Goal: Understand process/instructions: Learn how to perform a task or action

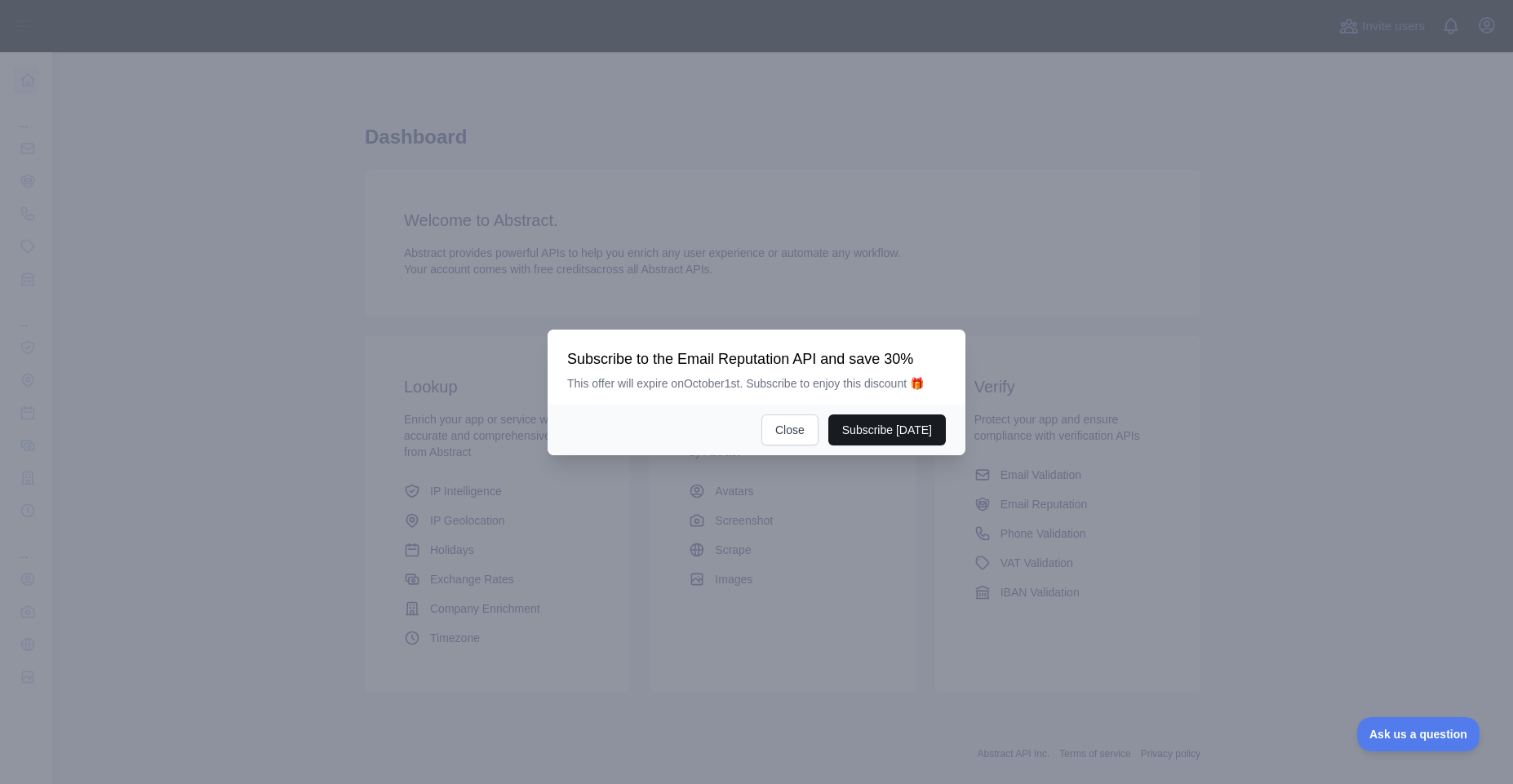
click at [889, 434] on button "Subscribe [DATE]" at bounding box center [887, 430] width 118 height 31
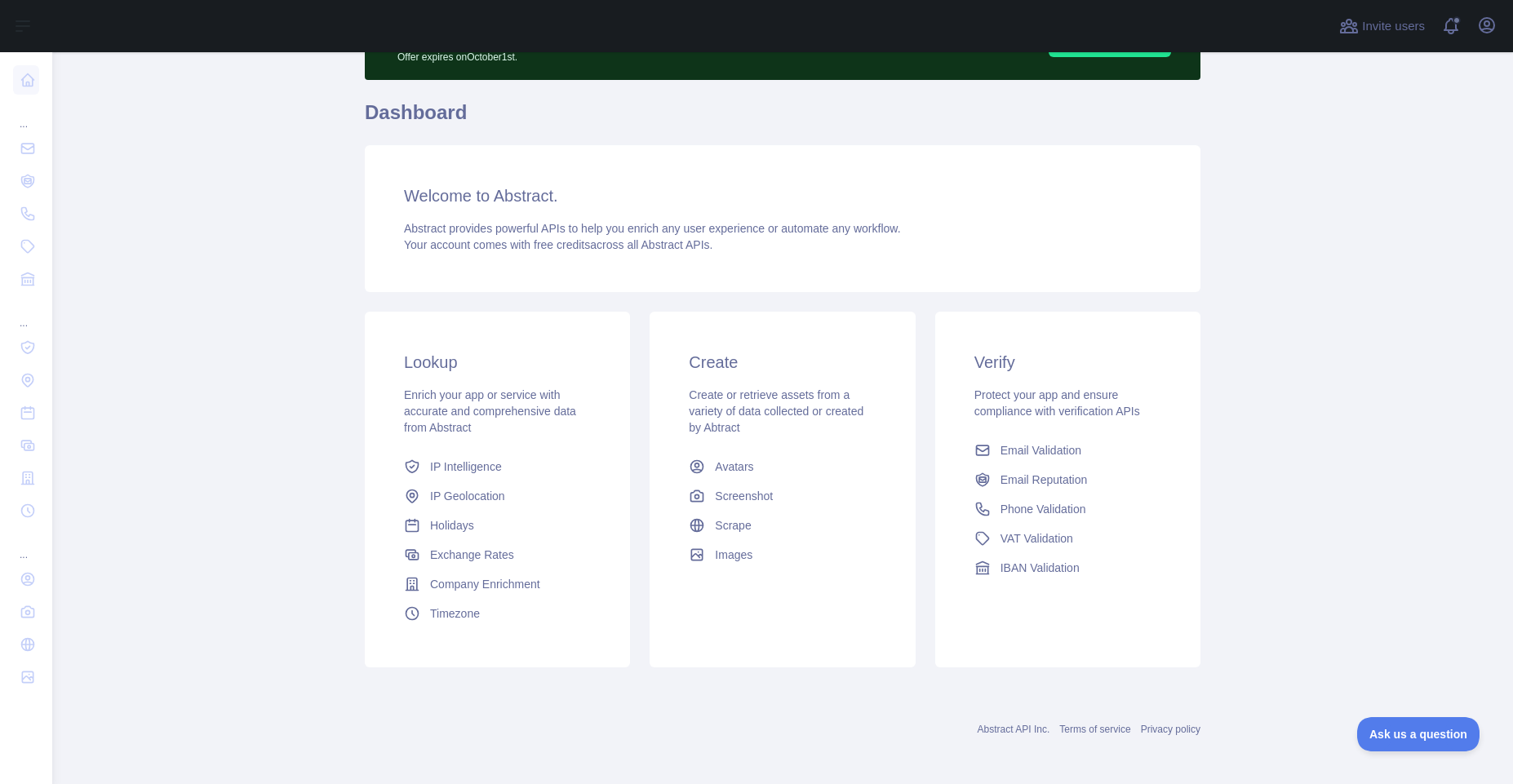
scroll to position [104, 0]
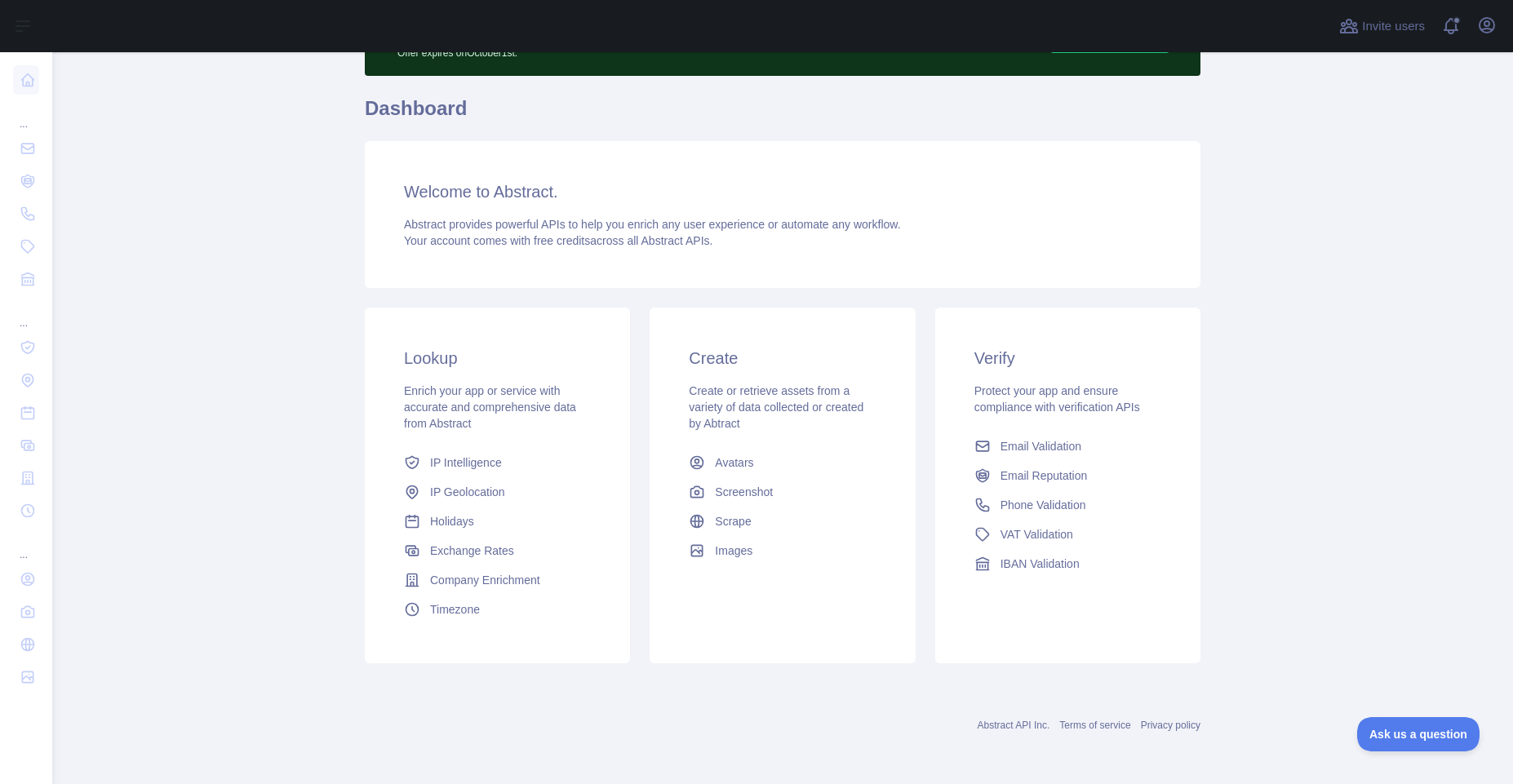
click at [876, 367] on div "Create Create or retrieve assets from a variety of data collected or created by…" at bounding box center [782, 455] width 265 height 297
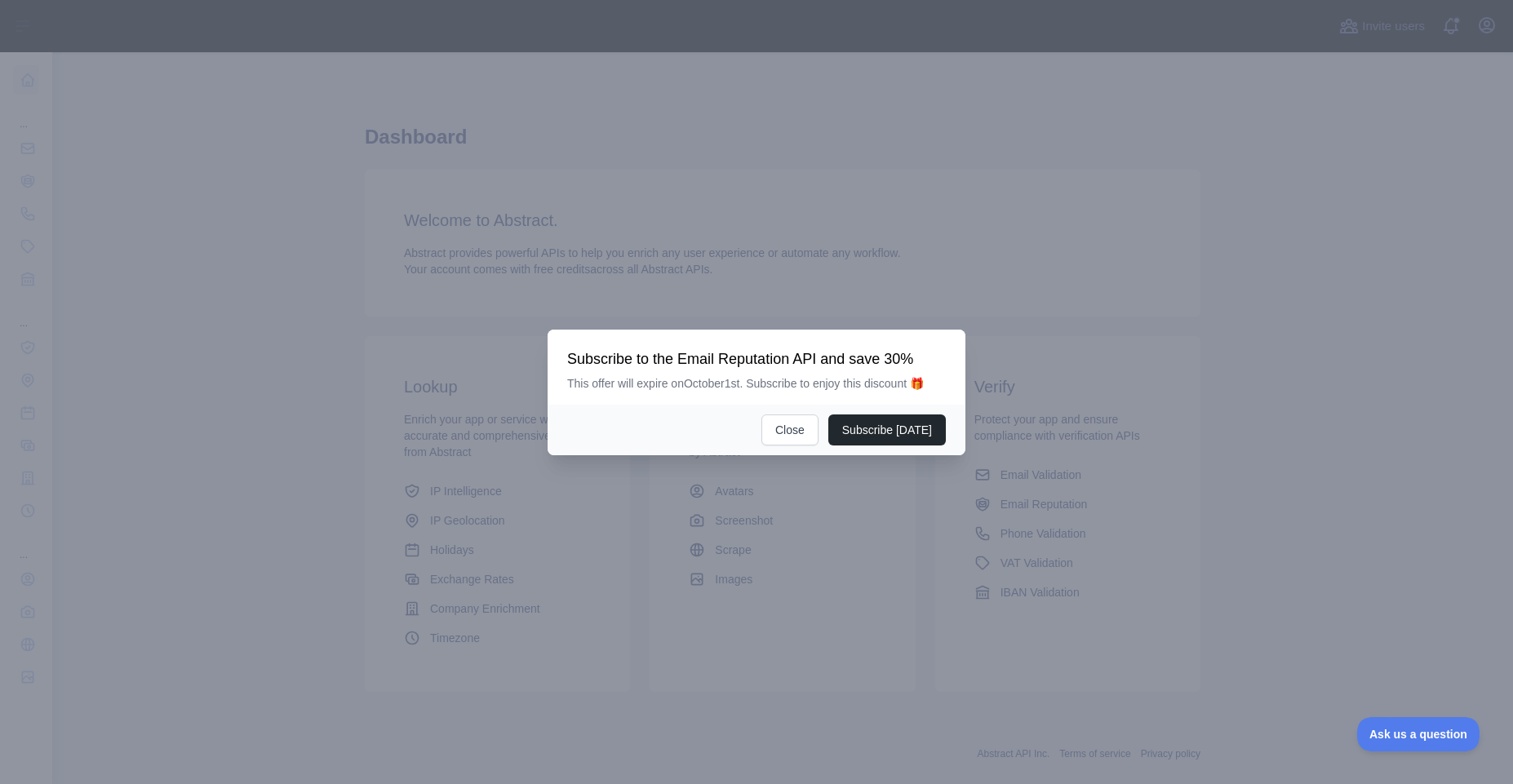
click at [793, 447] on div "Subscribe today Close" at bounding box center [756, 430] width 417 height 51
drag, startPoint x: 796, startPoint y: 429, endPoint x: 810, endPoint y: 418, distance: 17.8
click at [796, 428] on button "Close" at bounding box center [790, 430] width 58 height 31
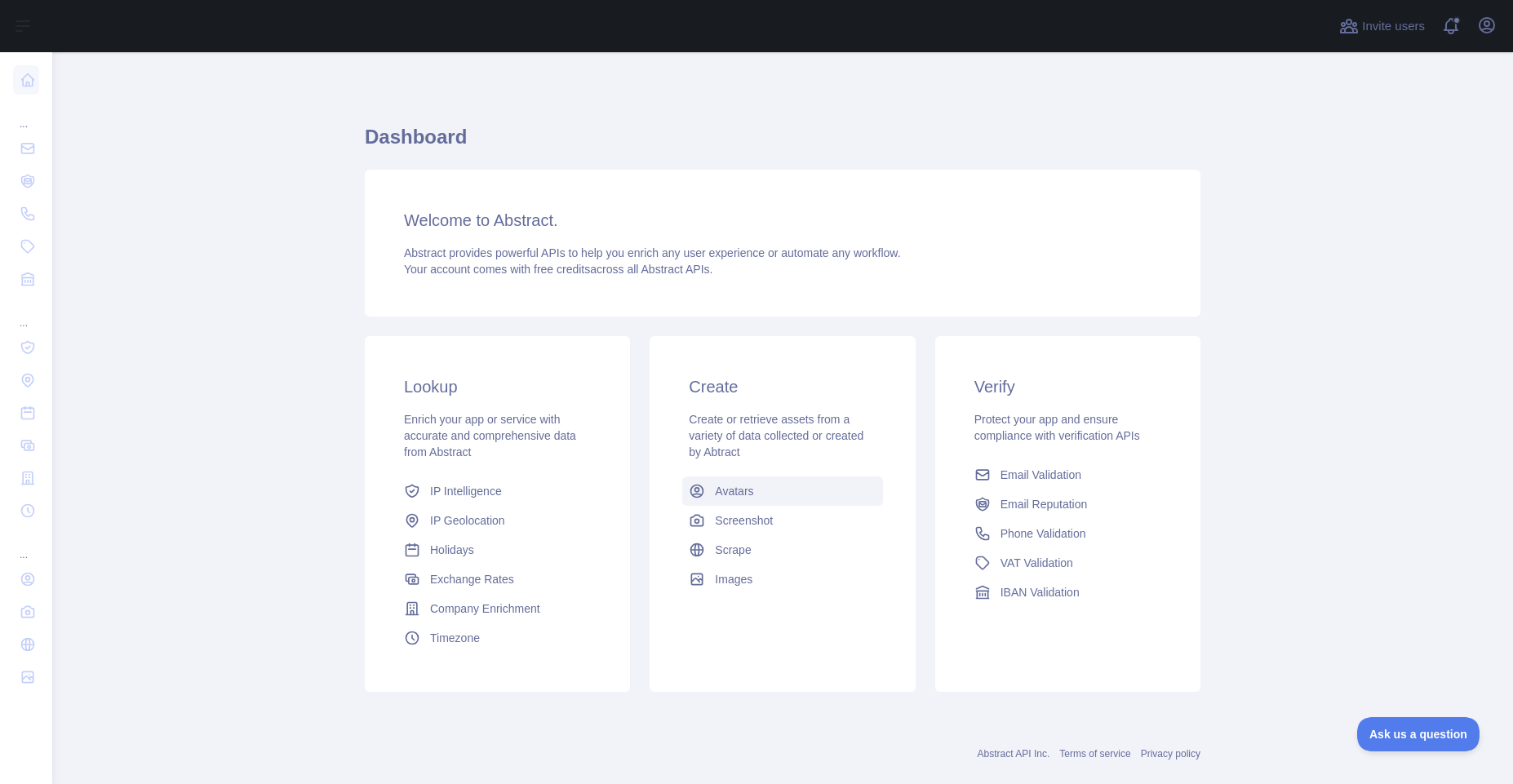
click at [764, 493] on link "Avatars" at bounding box center [782, 491] width 200 height 30
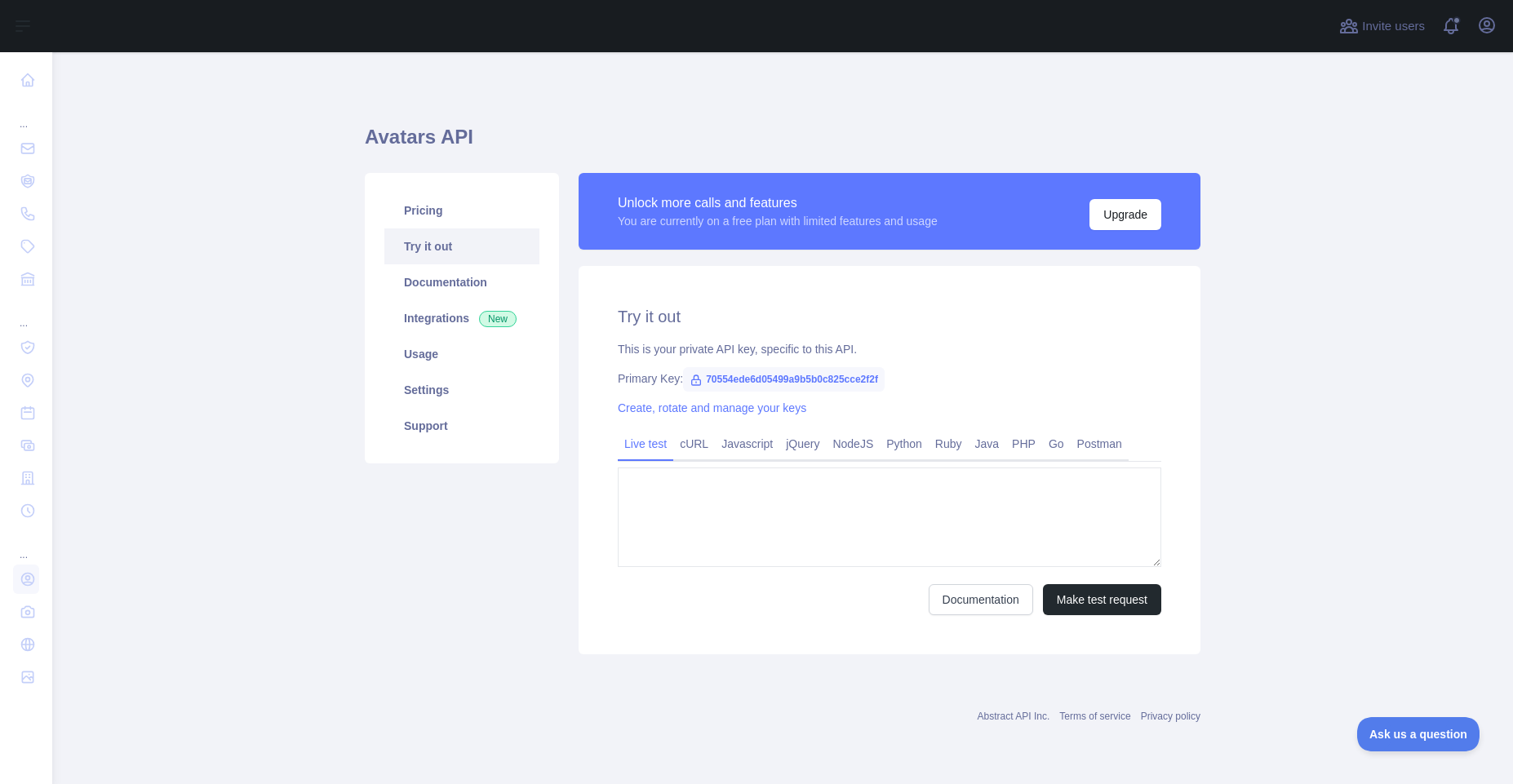
type textarea "**********"
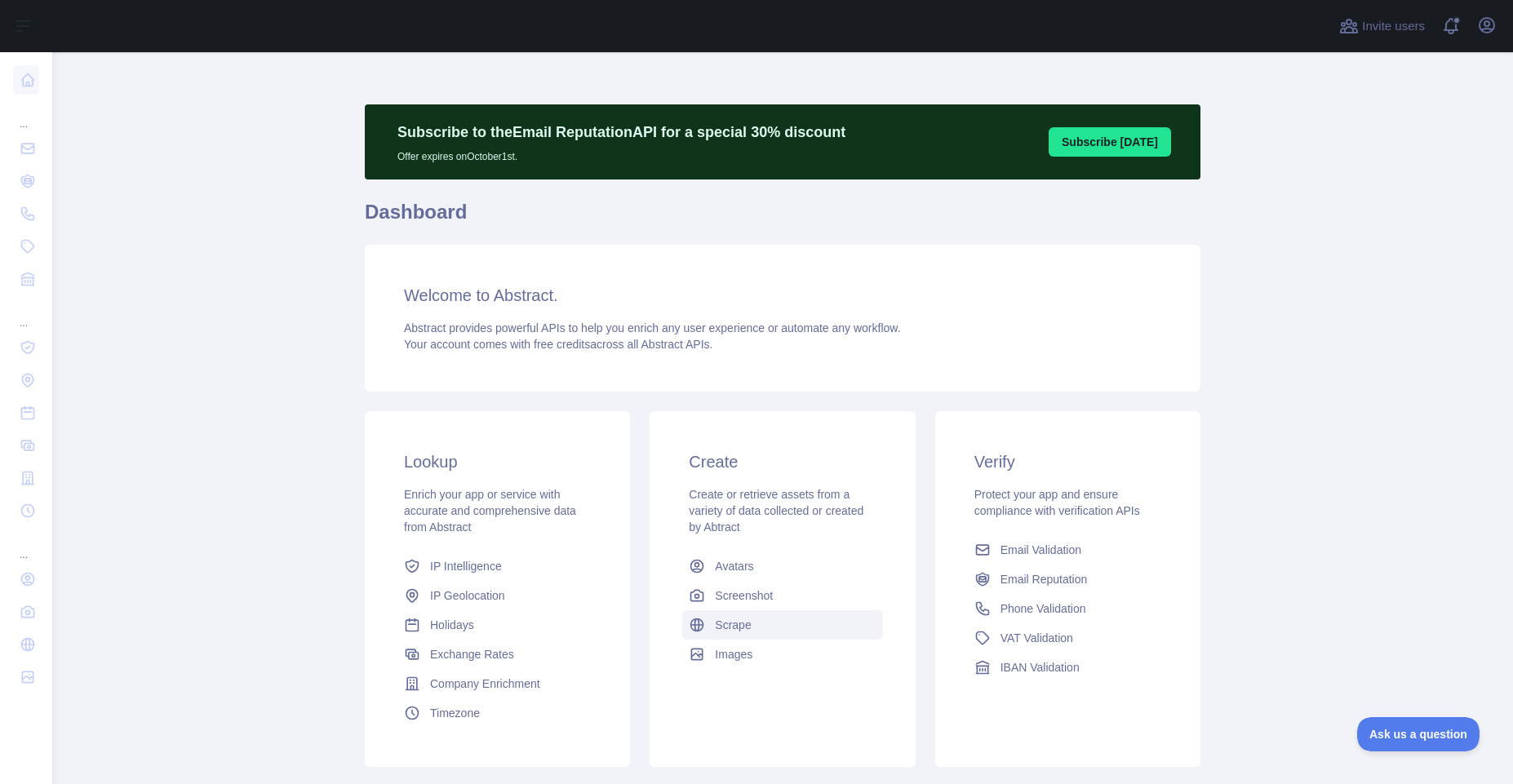
click at [774, 628] on link "Scrape" at bounding box center [782, 625] width 200 height 30
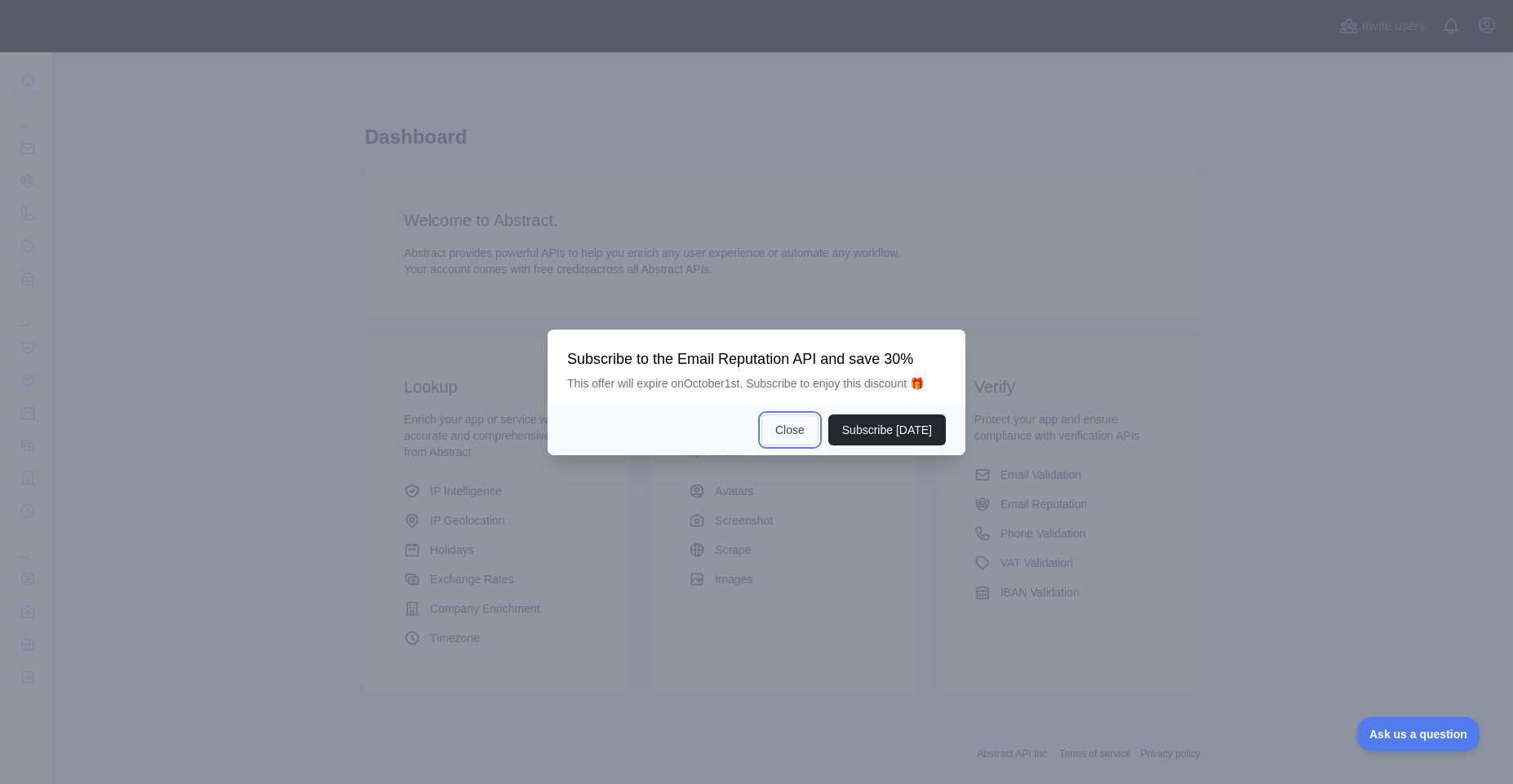
click at [795, 436] on button "Close" at bounding box center [790, 430] width 58 height 31
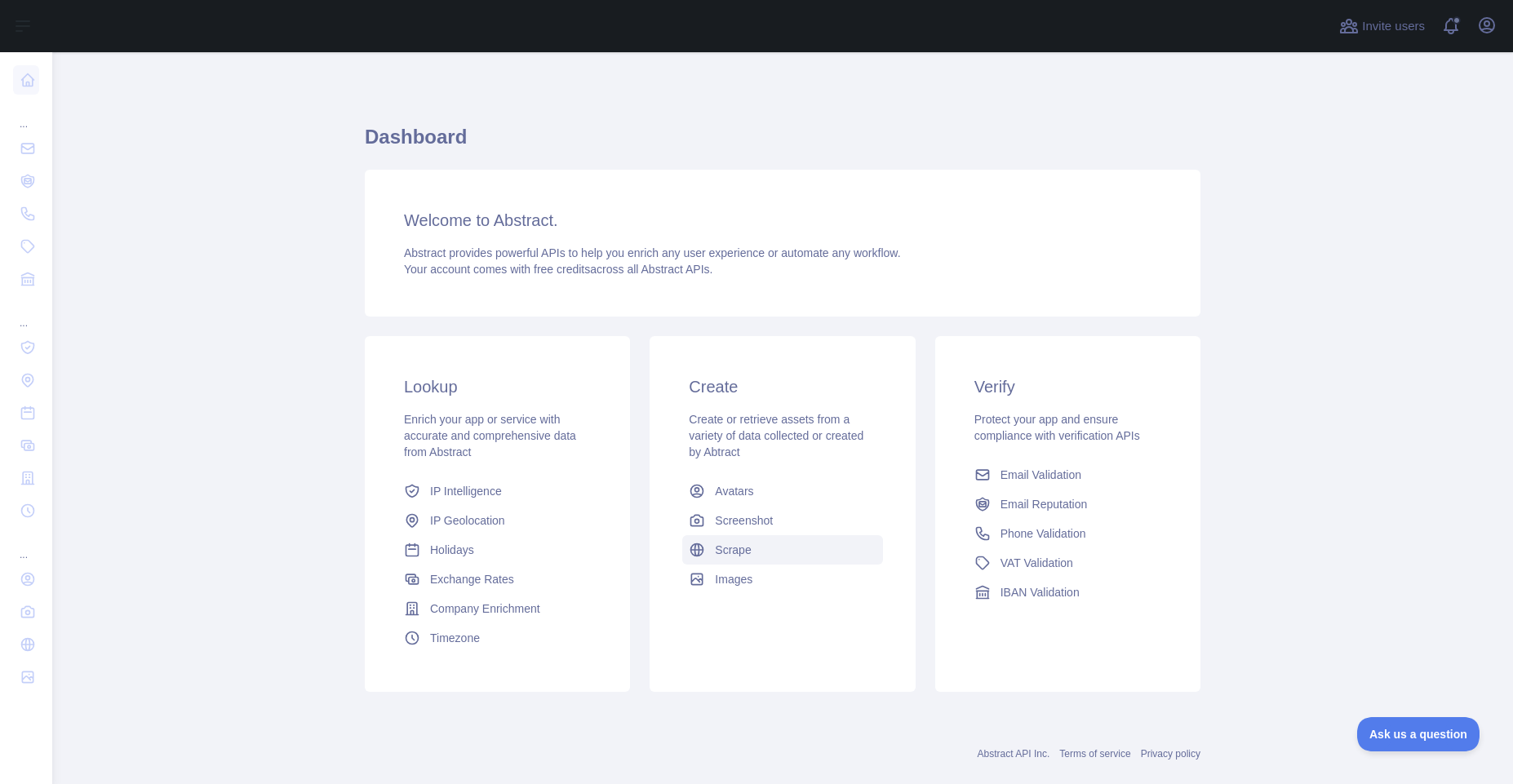
click at [769, 553] on link "Scrape" at bounding box center [782, 550] width 200 height 30
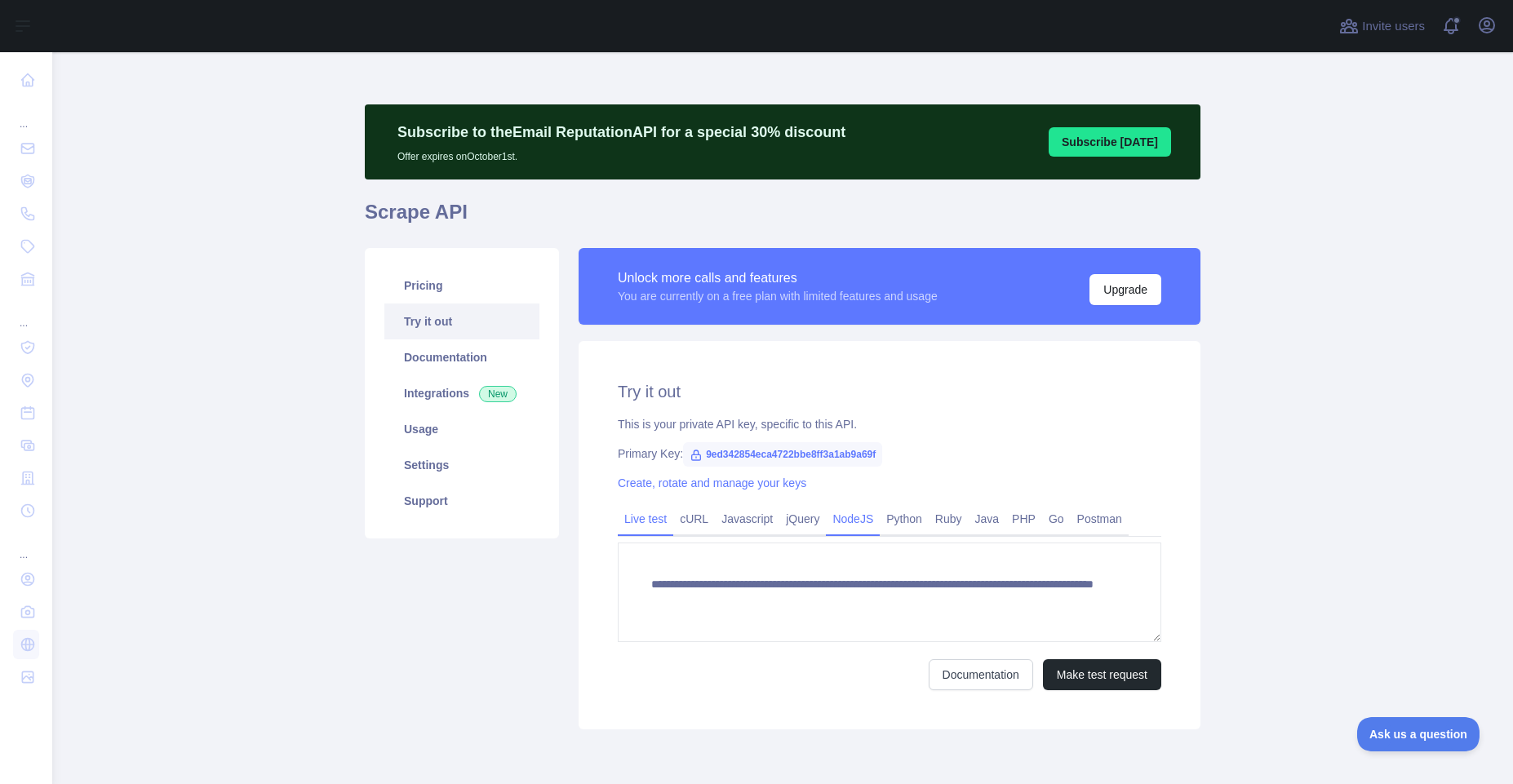
click at [847, 519] on link "NodeJS" at bounding box center [853, 519] width 54 height 26
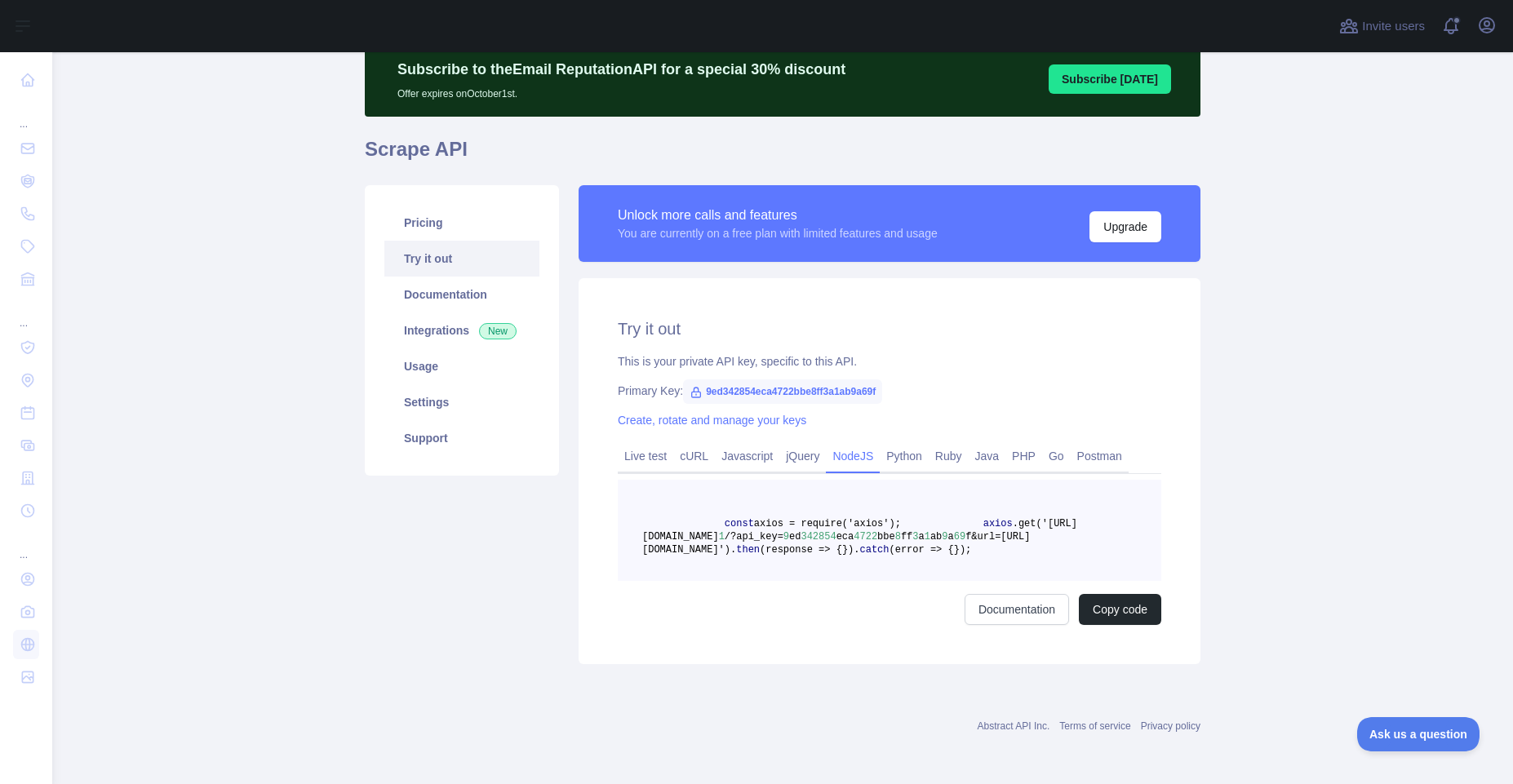
scroll to position [98, 0]
drag, startPoint x: 722, startPoint y: 494, endPoint x: 783, endPoint y: 570, distance: 97.5
click at [783, 570] on pre "const axios = require('axios'); axios .get('https://scrape.abstractapi.com/v 1 …" at bounding box center [889, 529] width 543 height 101
click at [708, 518] on span at bounding box center [683, 523] width 82 height 12
drag, startPoint x: 721, startPoint y: 487, endPoint x: 795, endPoint y: 565, distance: 107.5
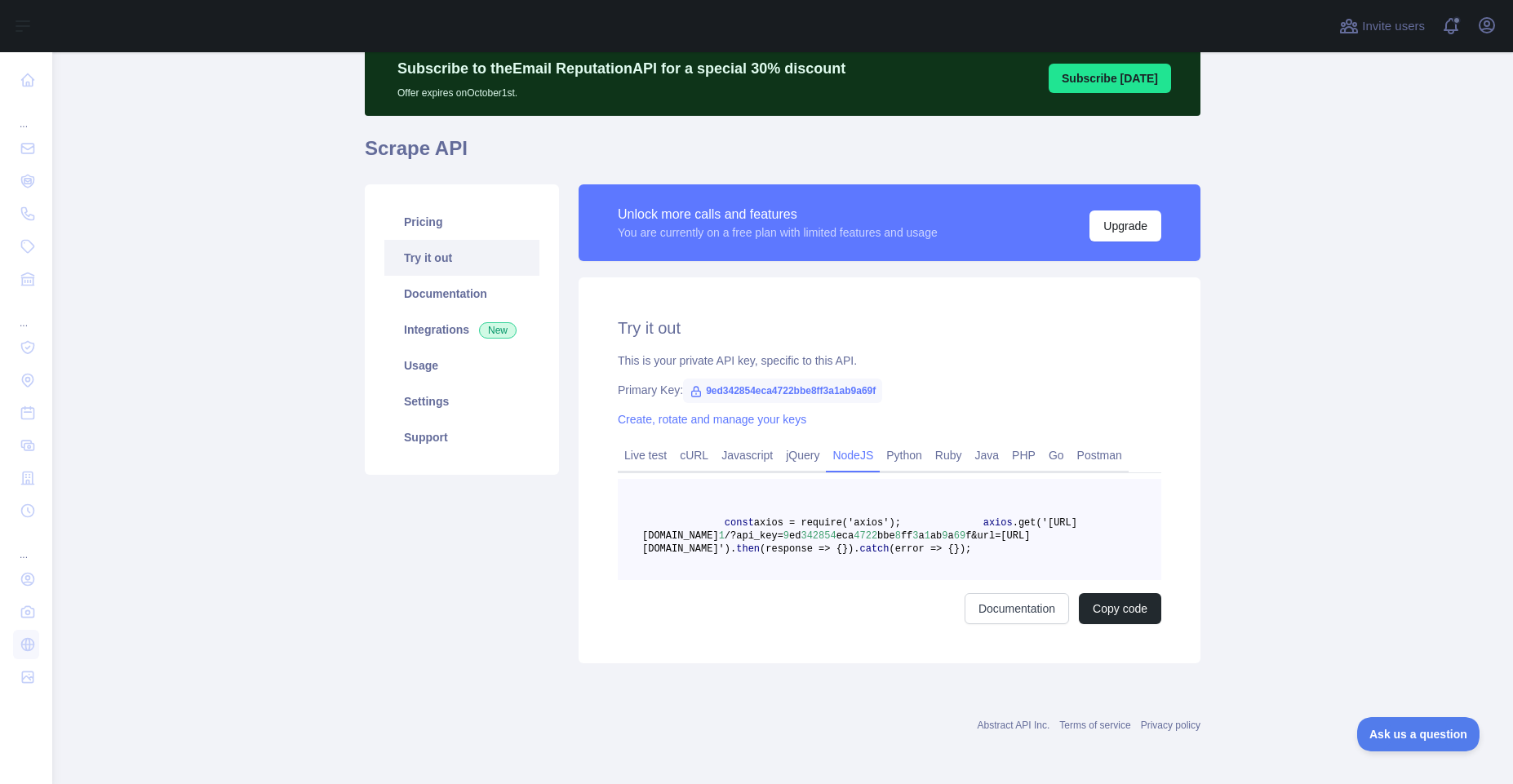
click at [795, 565] on pre "const axios = require('axios'); axios .get('https://scrape.abstractapi.com/v 1 …" at bounding box center [889, 529] width 543 height 101
copy code "const axios = require('axios'); axios .get('https://scrape.abstractapi.com/v 1 …"
click at [1125, 625] on button "Copy code" at bounding box center [1120, 609] width 82 height 31
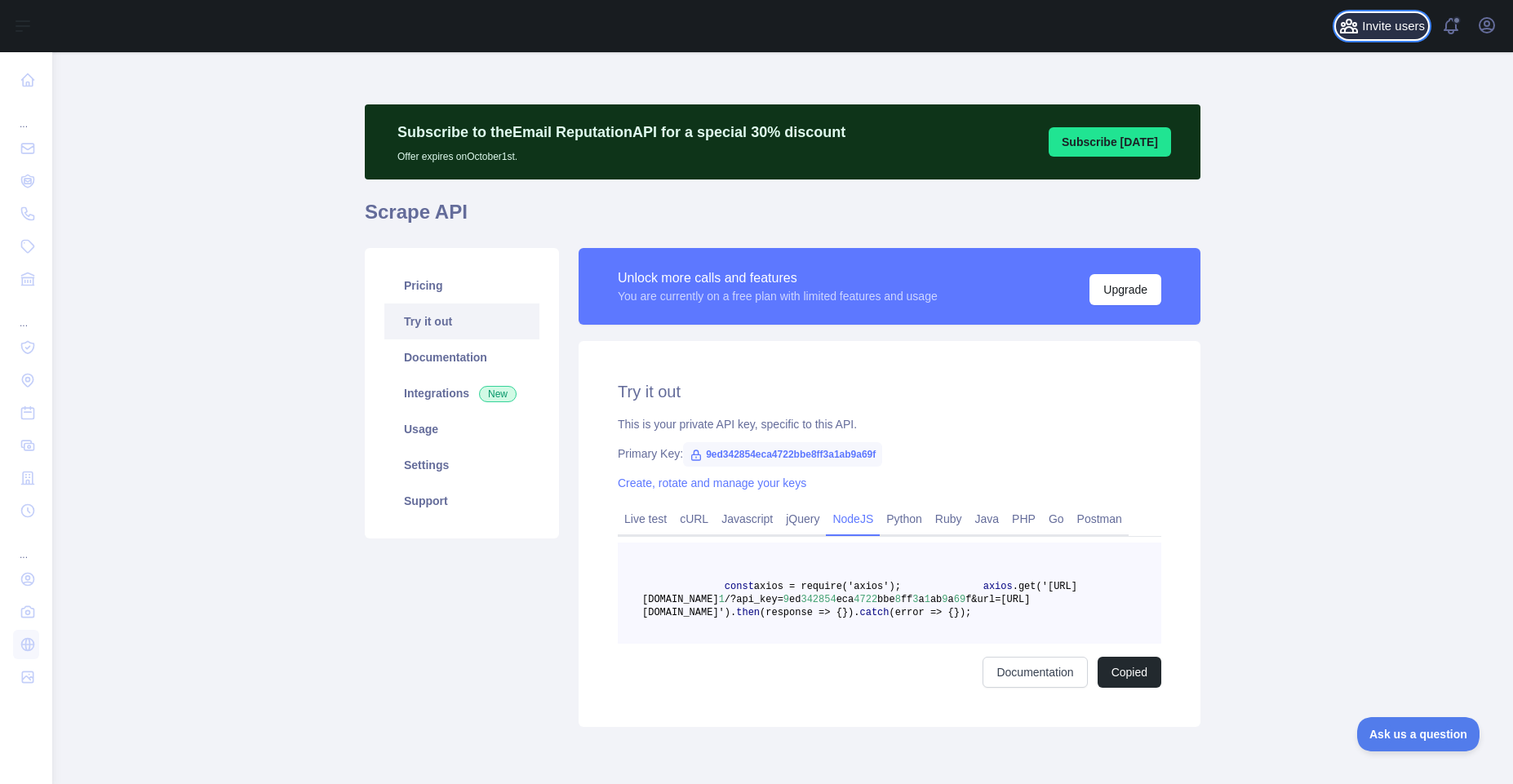
click at [1386, 23] on span "Invite users" at bounding box center [1393, 26] width 62 height 19
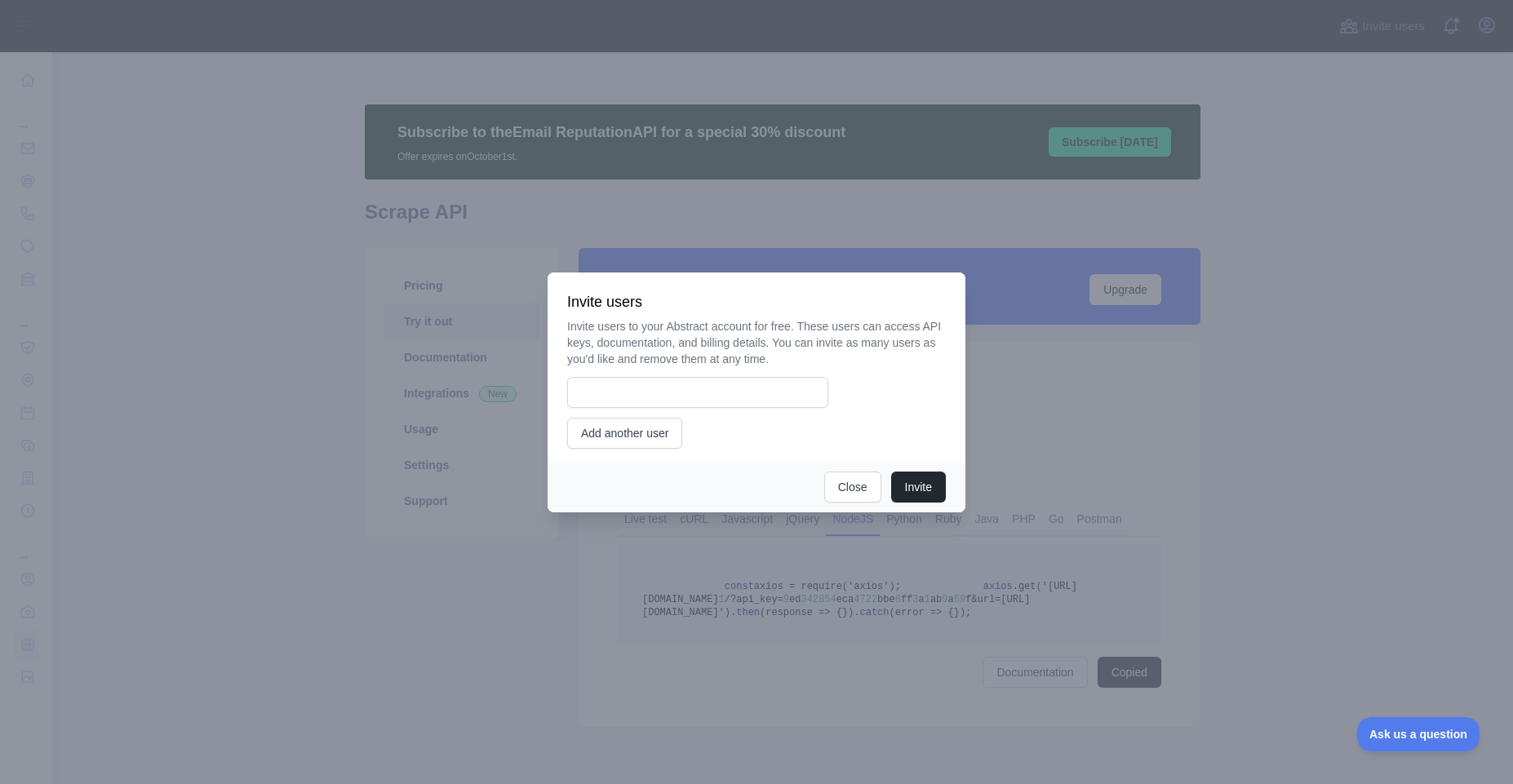
click at [1251, 301] on div at bounding box center [756, 392] width 1513 height 784
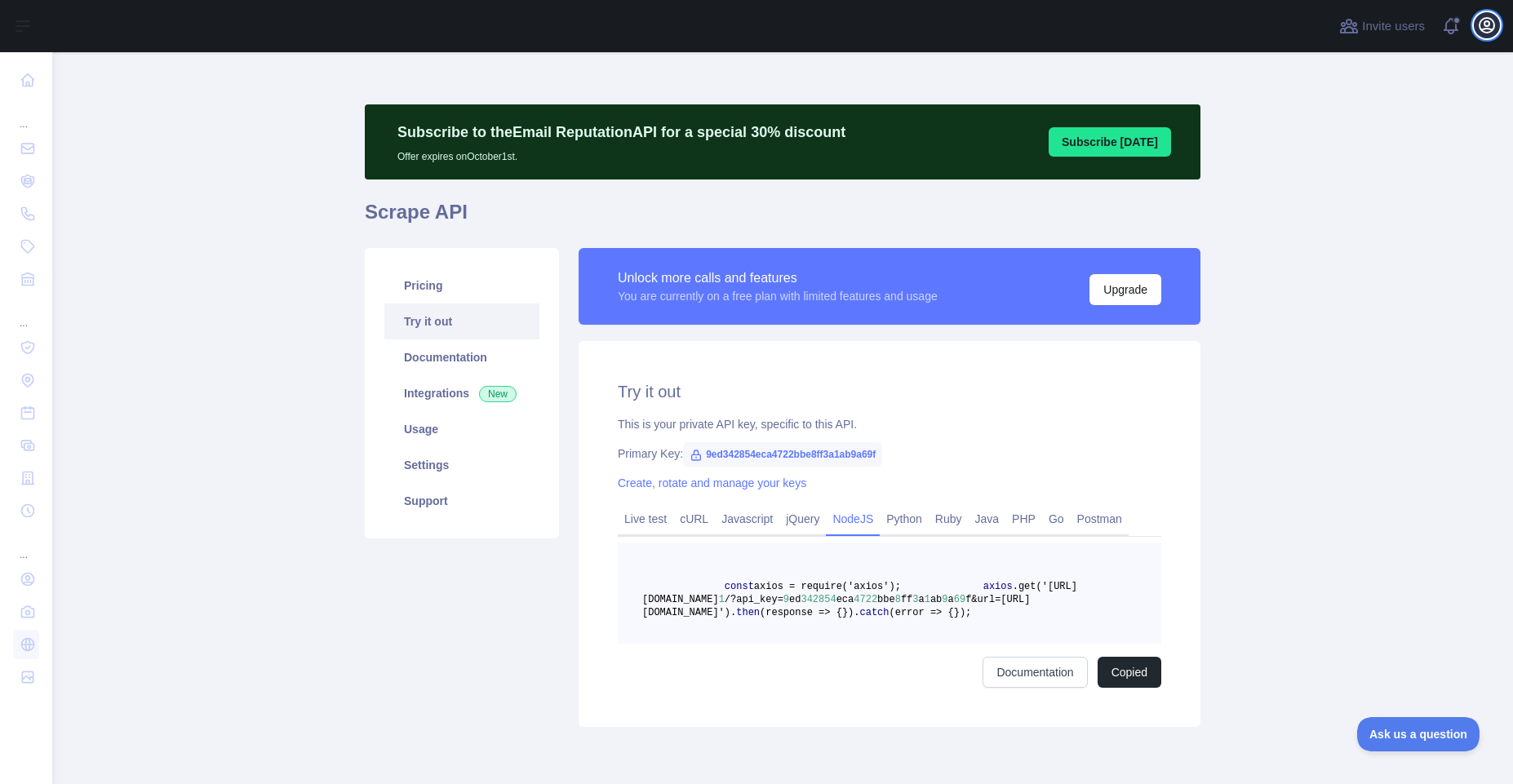
click at [1483, 30] on icon "button" at bounding box center [1487, 25] width 20 height 20
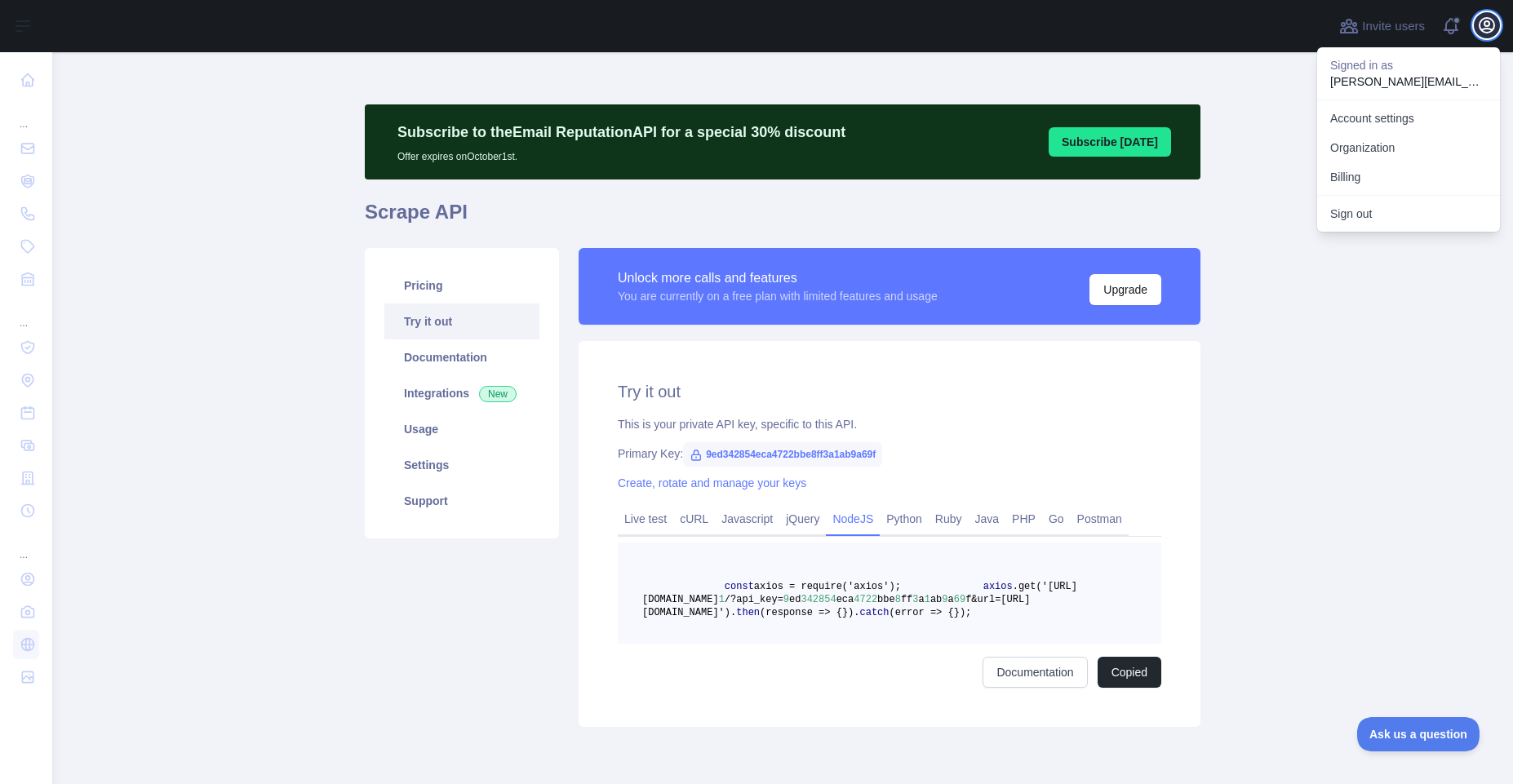
click at [1484, 29] on icon "button" at bounding box center [1487, 25] width 15 height 15
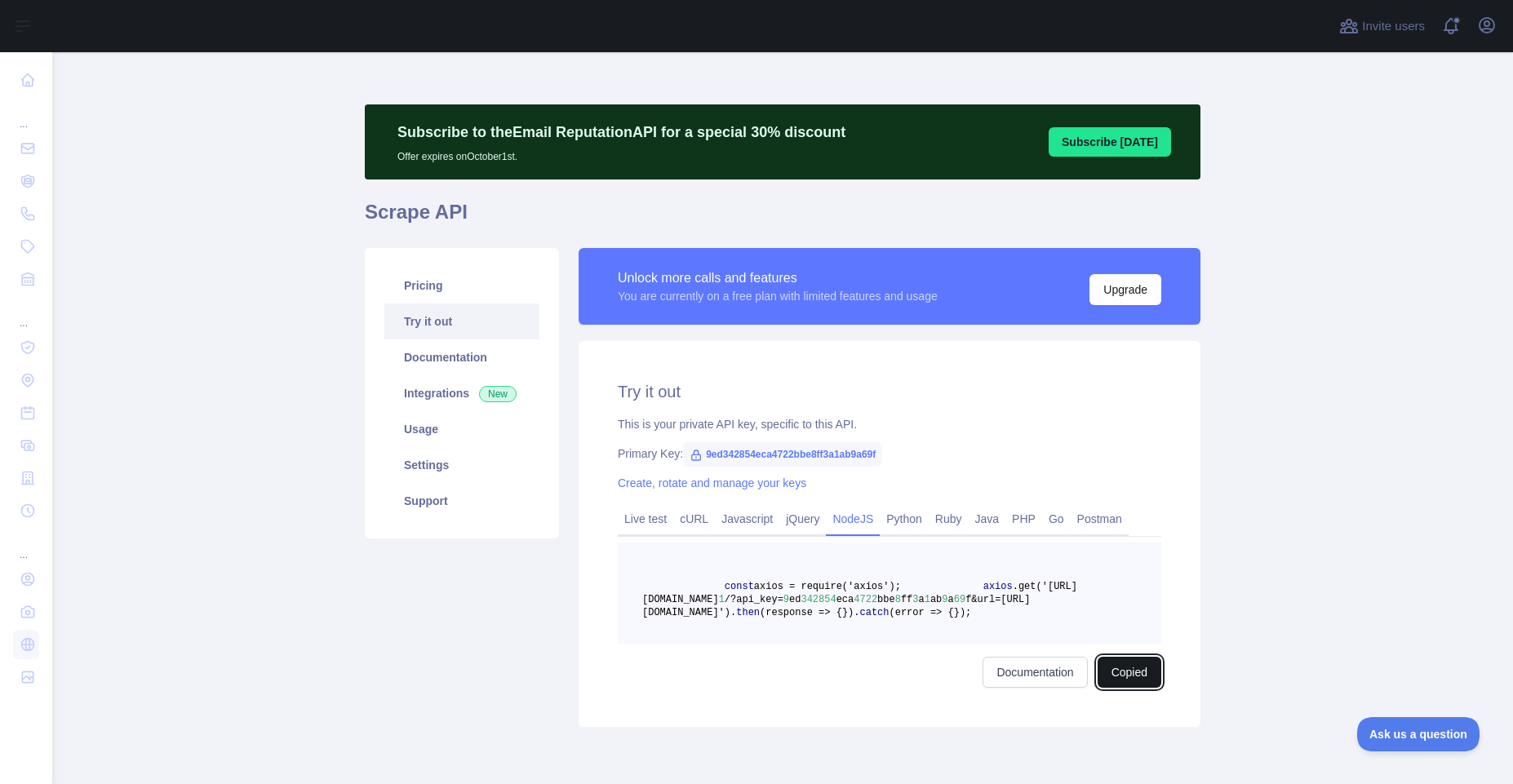
click at [1142, 688] on button "Copied" at bounding box center [1128, 672] width 63 height 31
click at [1130, 688] on button "Copied" at bounding box center [1128, 672] width 63 height 31
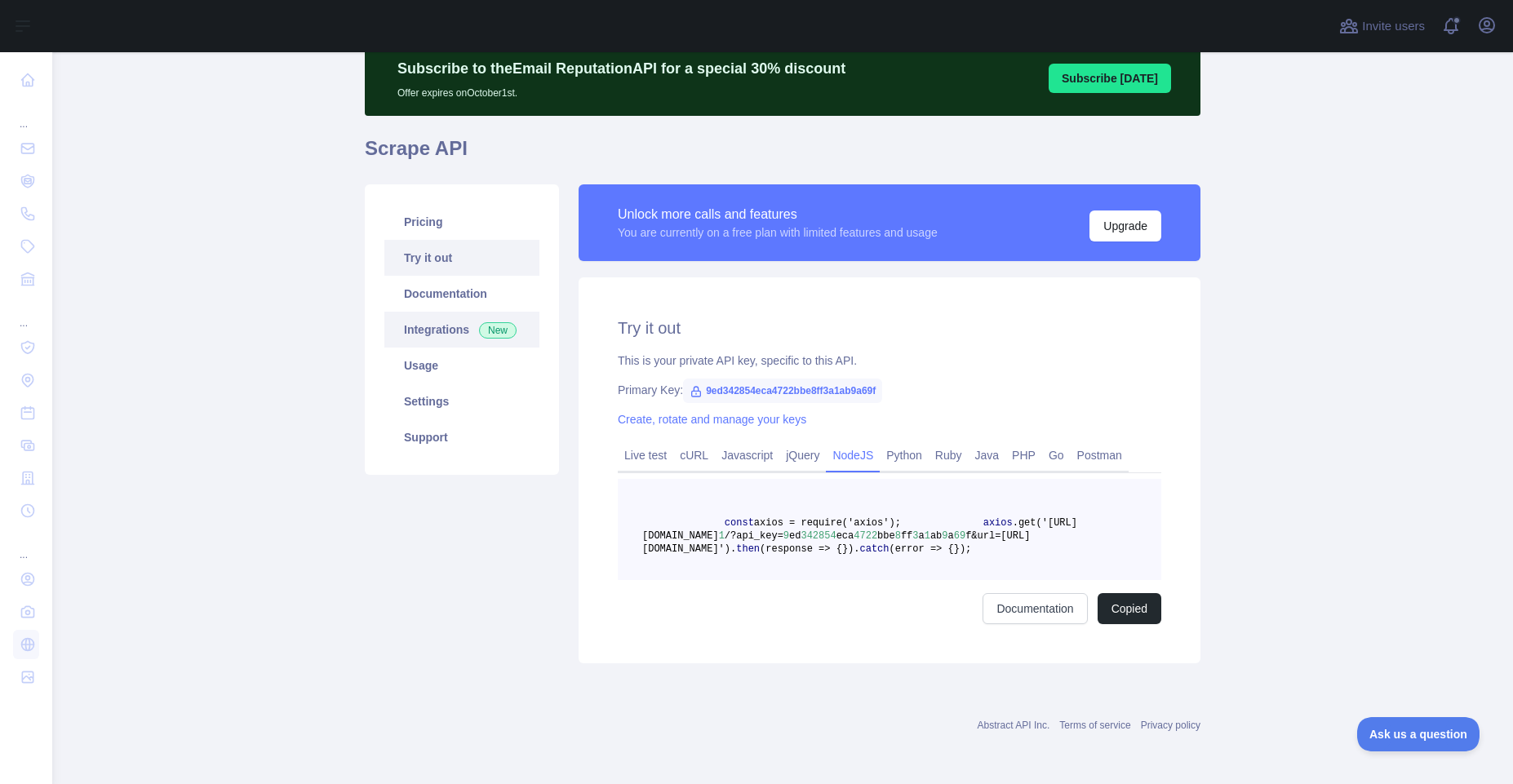
click at [455, 311] on link "Integrations New" at bounding box center [462, 330] width 155 height 36
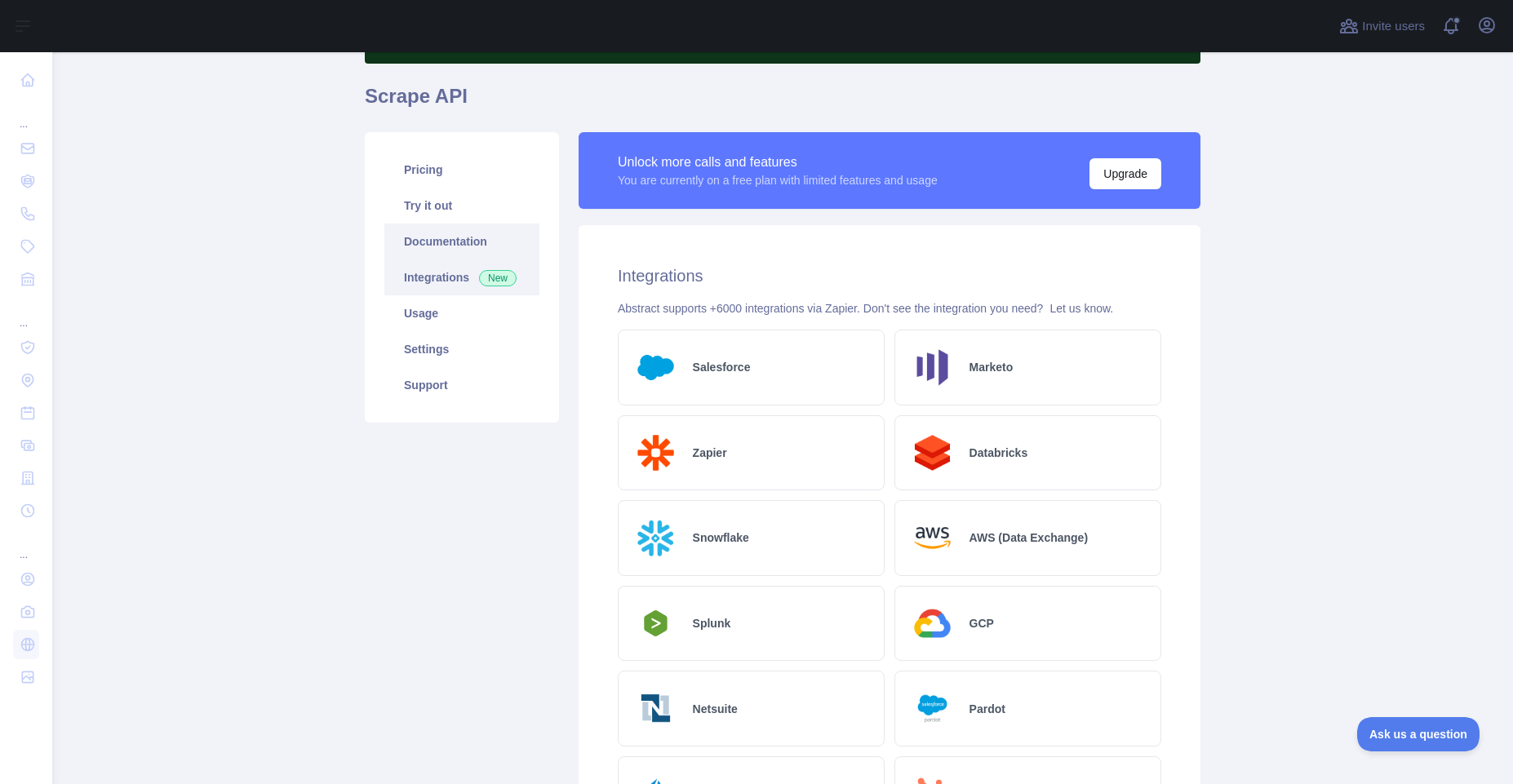
click at [464, 229] on link "Documentation" at bounding box center [462, 242] width 155 height 36
